Goal: Information Seeking & Learning: Find specific fact

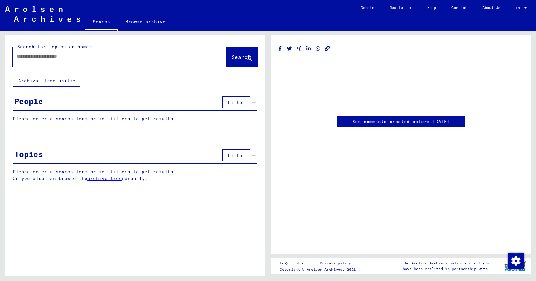
type input "*******"
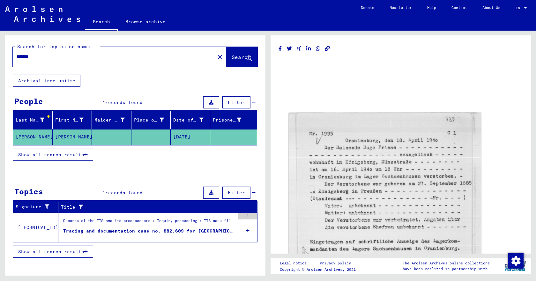
click at [196, 230] on div "Tracing and documentation case no. 882.609 for [GEOGRAPHIC_DATA][PERSON_NAME] b…" at bounding box center [149, 231] width 172 height 7
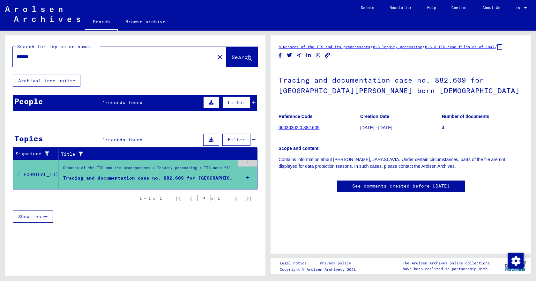
click at [196, 177] on div "Tracing and documentation case no. 882.609 for [GEOGRAPHIC_DATA][PERSON_NAME] b…" at bounding box center [149, 178] width 172 height 7
click at [301, 130] on link "06030302.0.882.609" at bounding box center [299, 127] width 41 height 5
